Goal: Subscribe to service/newsletter

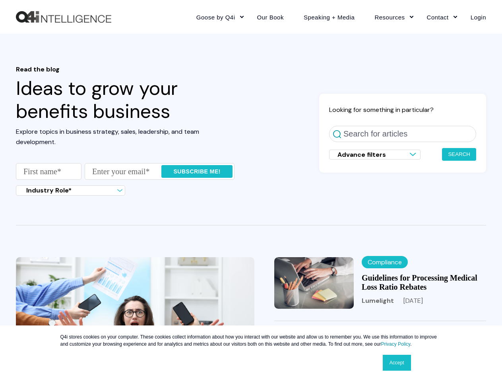
click at [125, 182] on fieldset "Enter First name * Enter your email *" at bounding box center [125, 174] width 219 height 22
click at [197, 172] on input "Subscribe me!" at bounding box center [196, 171] width 71 height 13
click at [375, 155] on span "Advance filters" at bounding box center [361, 155] width 48 height 8
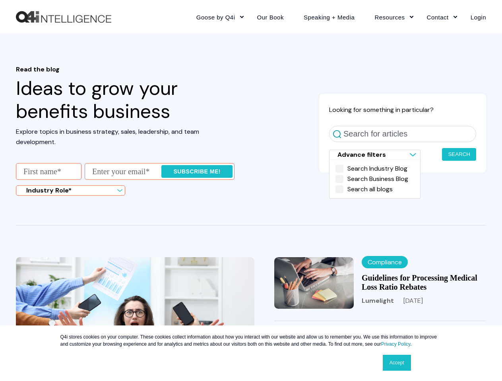
click at [459, 155] on button "Search" at bounding box center [459, 154] width 34 height 13
